Goal: Navigation & Orientation: Find specific page/section

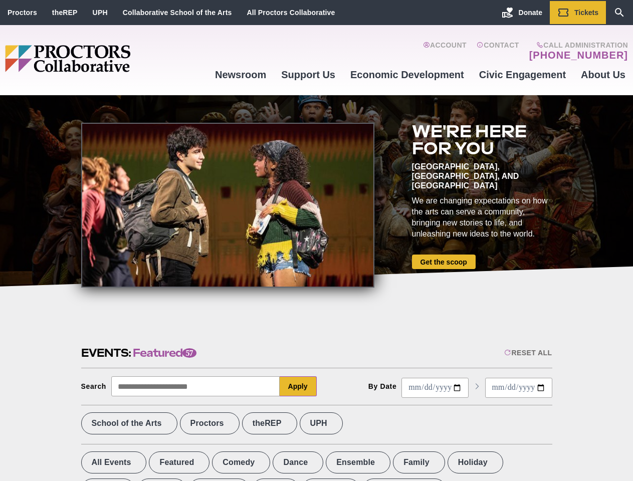
click at [316, 241] on div at bounding box center [227, 205] width 293 height 165
click at [527, 353] on div "Reset All" at bounding box center [528, 353] width 48 height 8
click at [298, 387] on button "Apply" at bounding box center [298, 387] width 37 height 20
